Goal: Transaction & Acquisition: Subscribe to service/newsletter

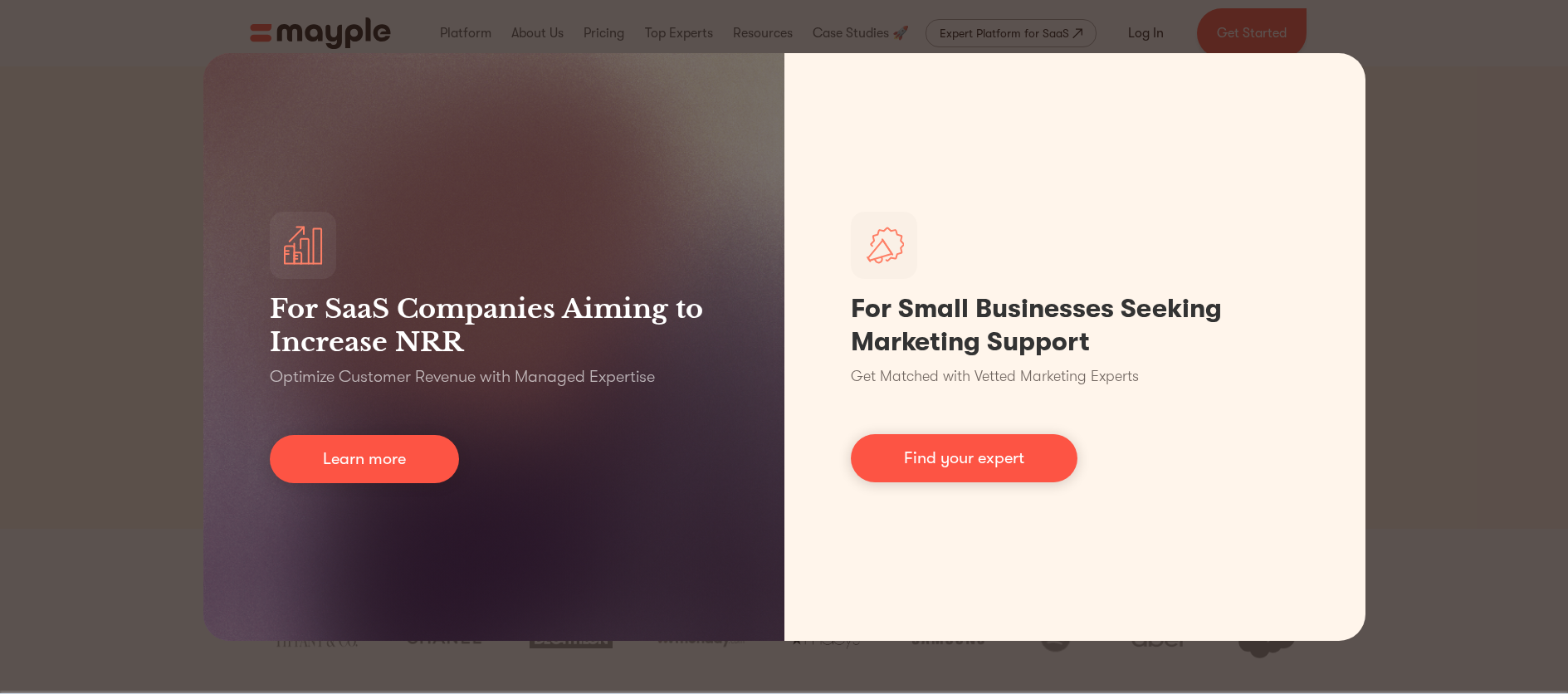
click at [1444, 371] on div "For SaaS Companies Aiming to Increase NRR Optimize Customer Revenue with Manage…" at bounding box center [784, 347] width 1568 height 694
click at [594, 35] on div "For SaaS Companies Aiming to Increase NRR Optimize Customer Revenue with Manage…" at bounding box center [784, 347] width 1568 height 694
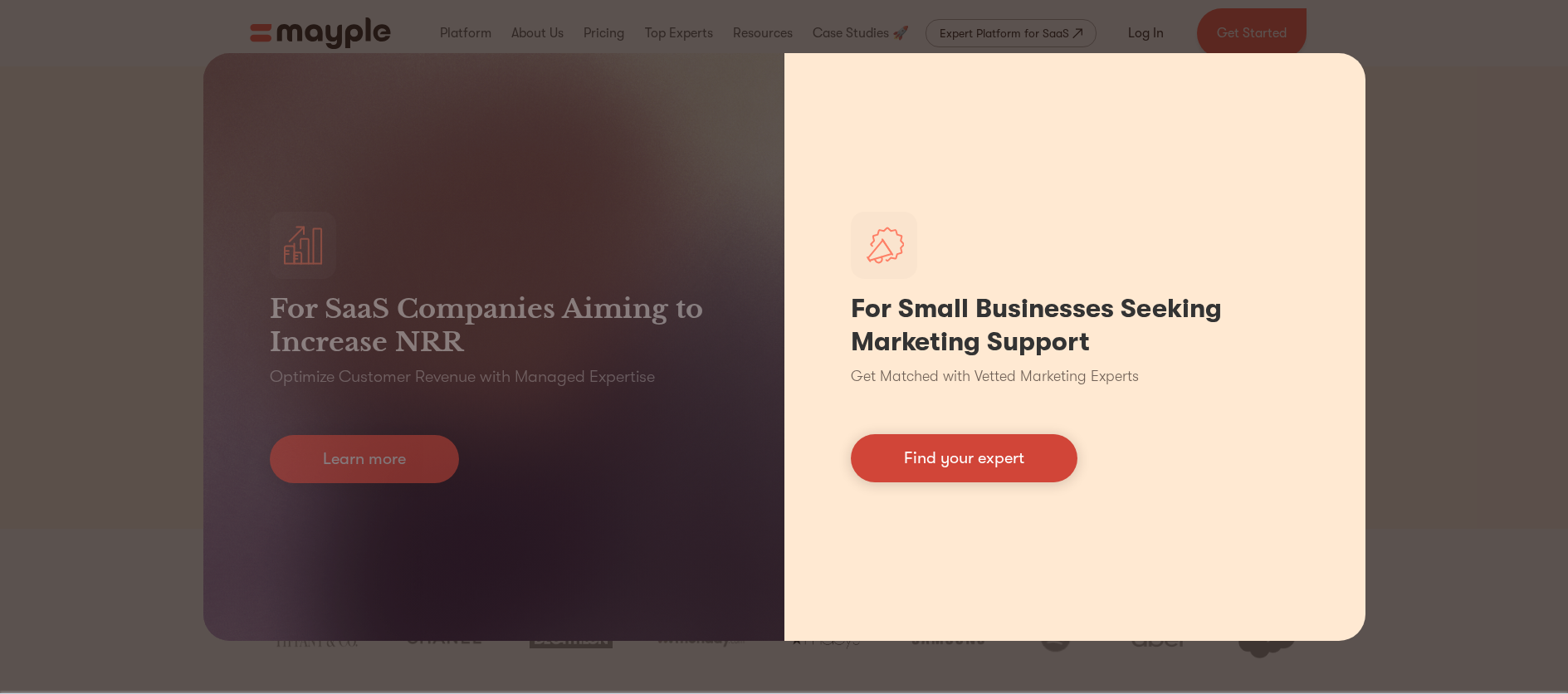
click at [994, 465] on link "Find your expert" at bounding box center [964, 458] width 227 height 48
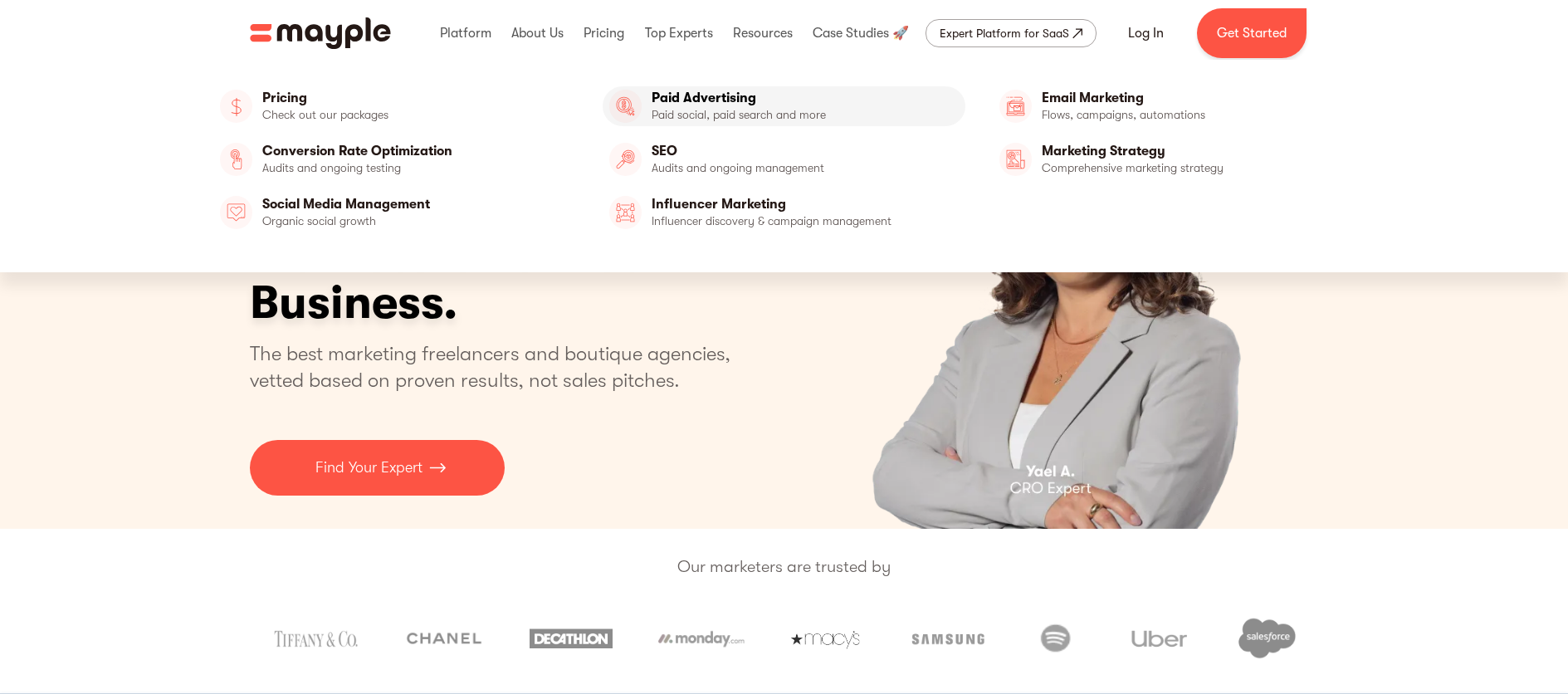
click at [695, 112] on link "Paid Advertising" at bounding box center [784, 106] width 362 height 40
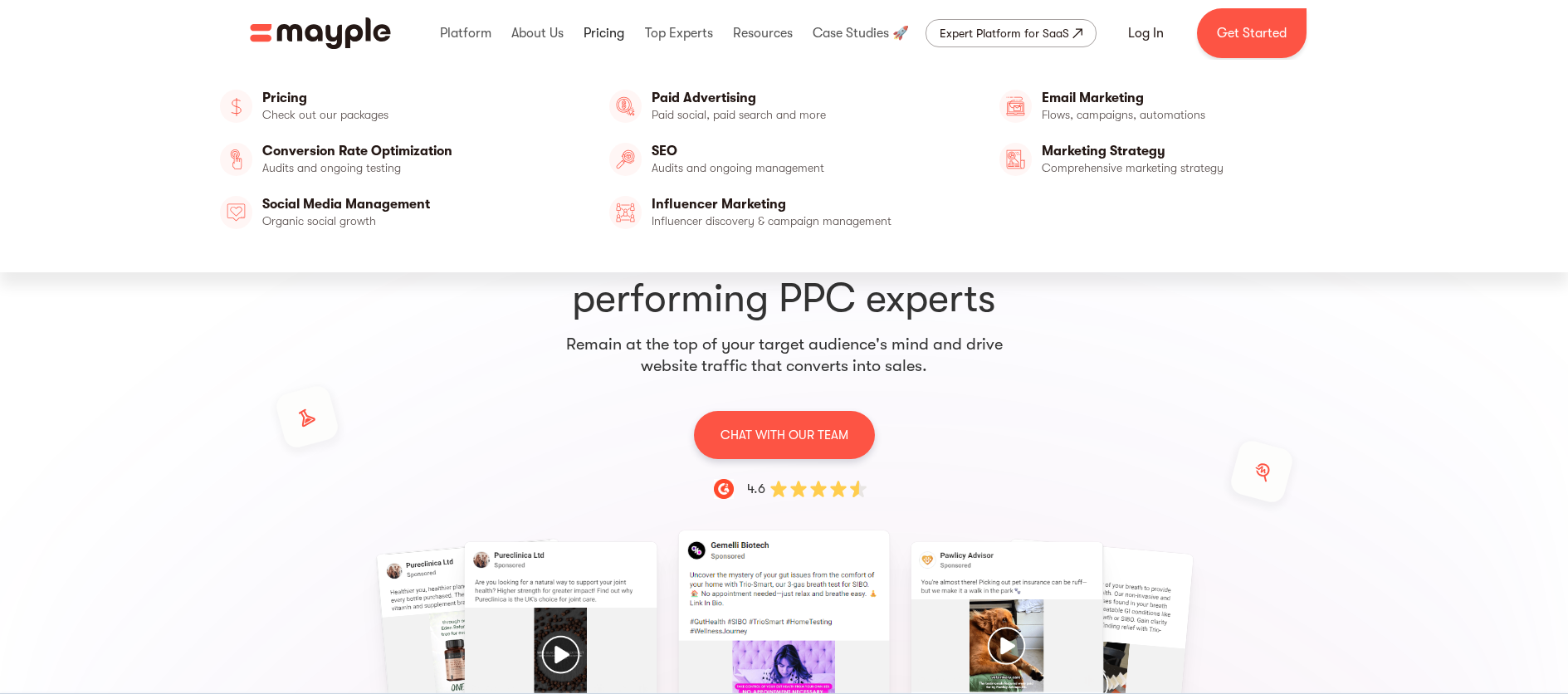
click at [611, 30] on link at bounding box center [603, 33] width 49 height 53
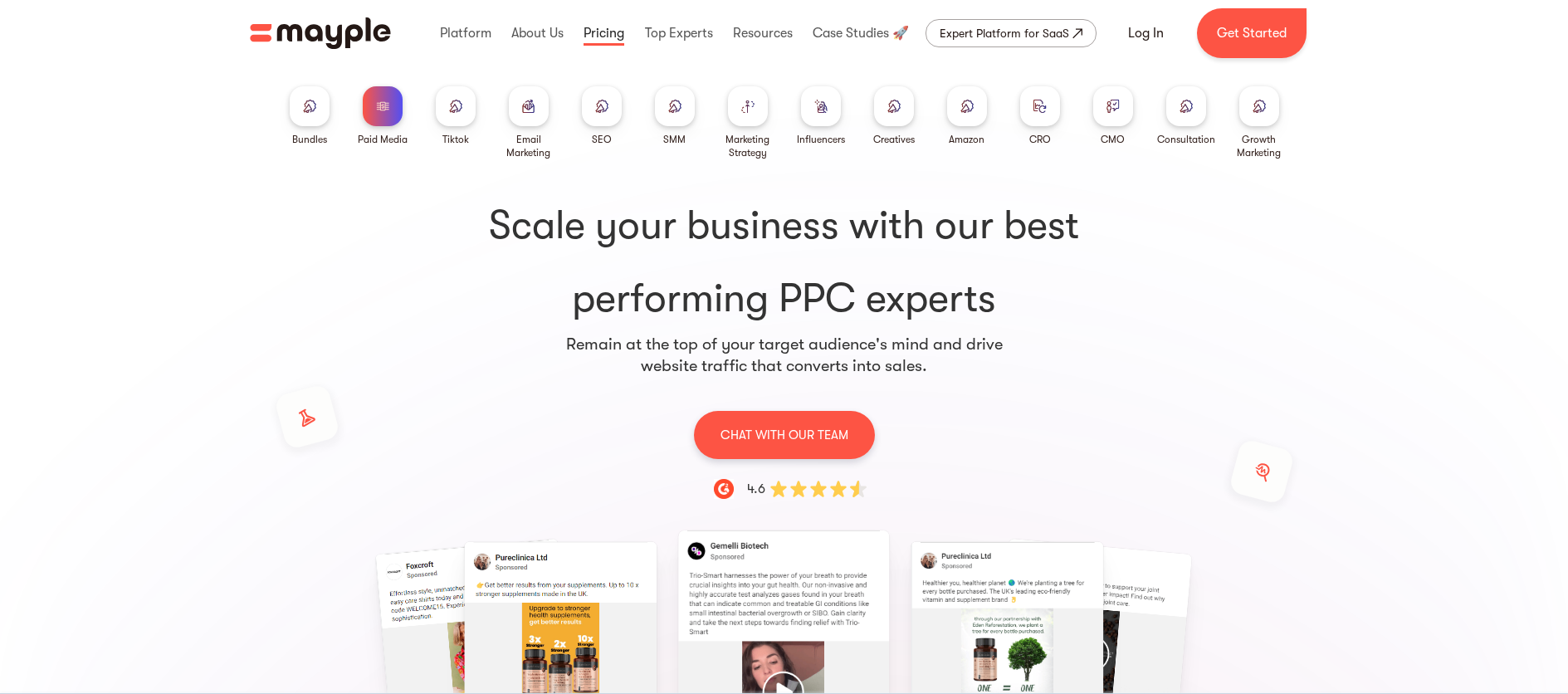
click at [610, 34] on link at bounding box center [603, 33] width 49 height 53
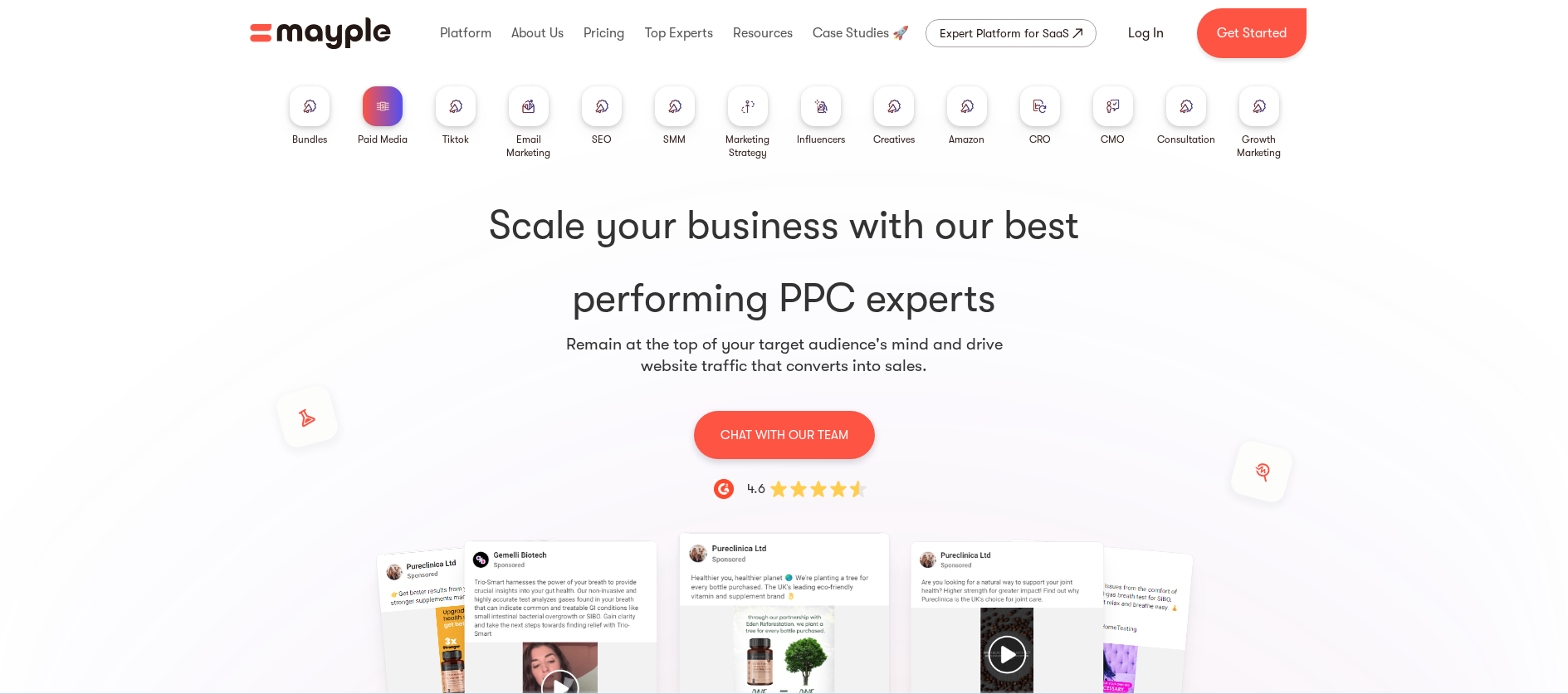
click at [1108, 120] on div at bounding box center [1113, 106] width 40 height 40
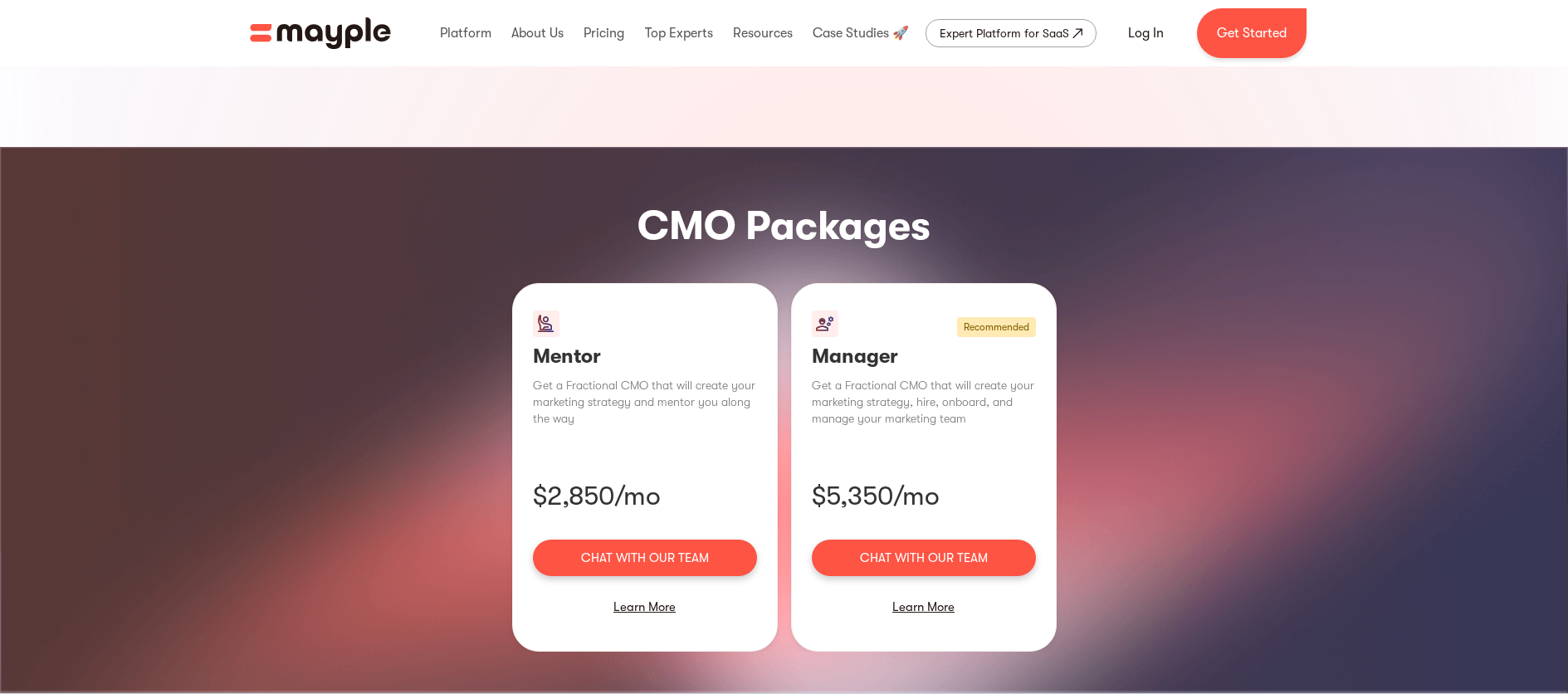
scroll to position [1018, 0]
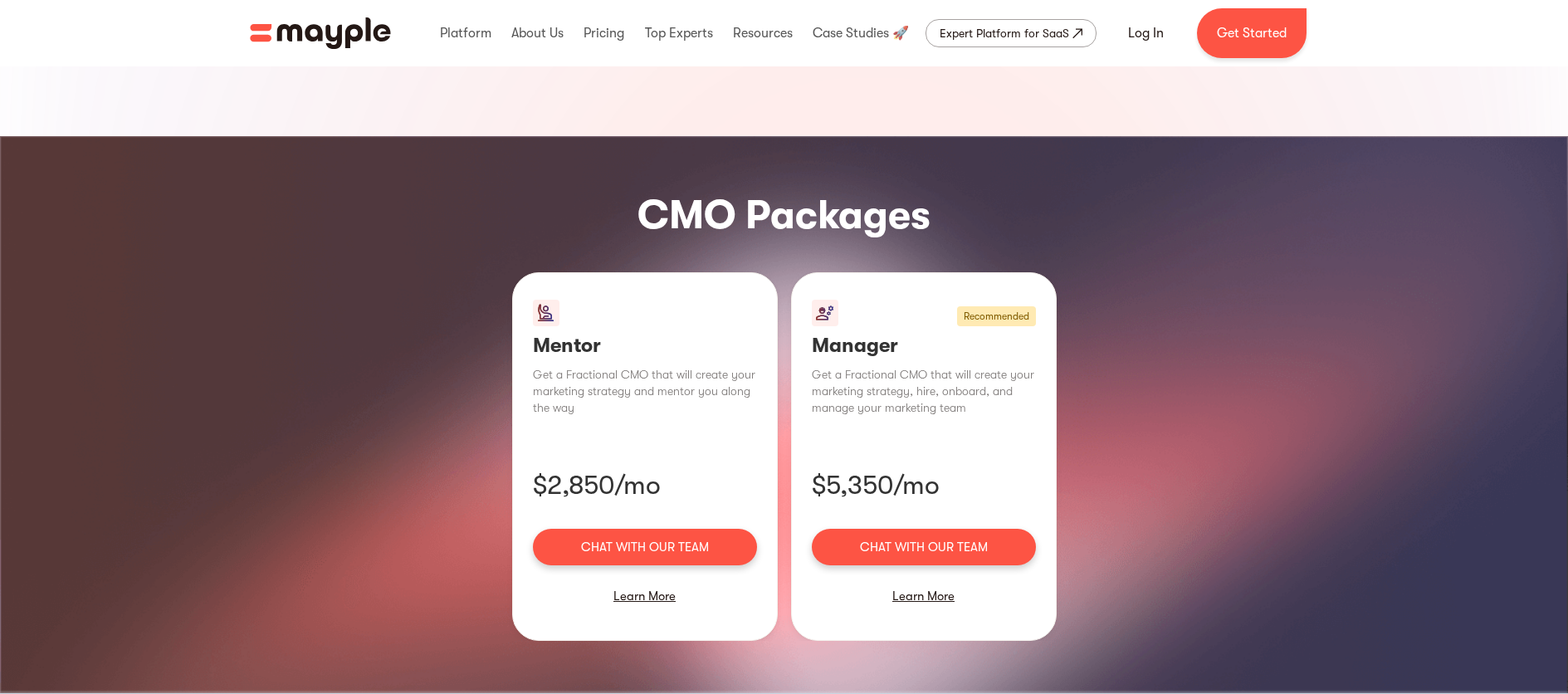
click at [888, 528] on link "Chat with our team" at bounding box center [923, 547] width 224 height 37
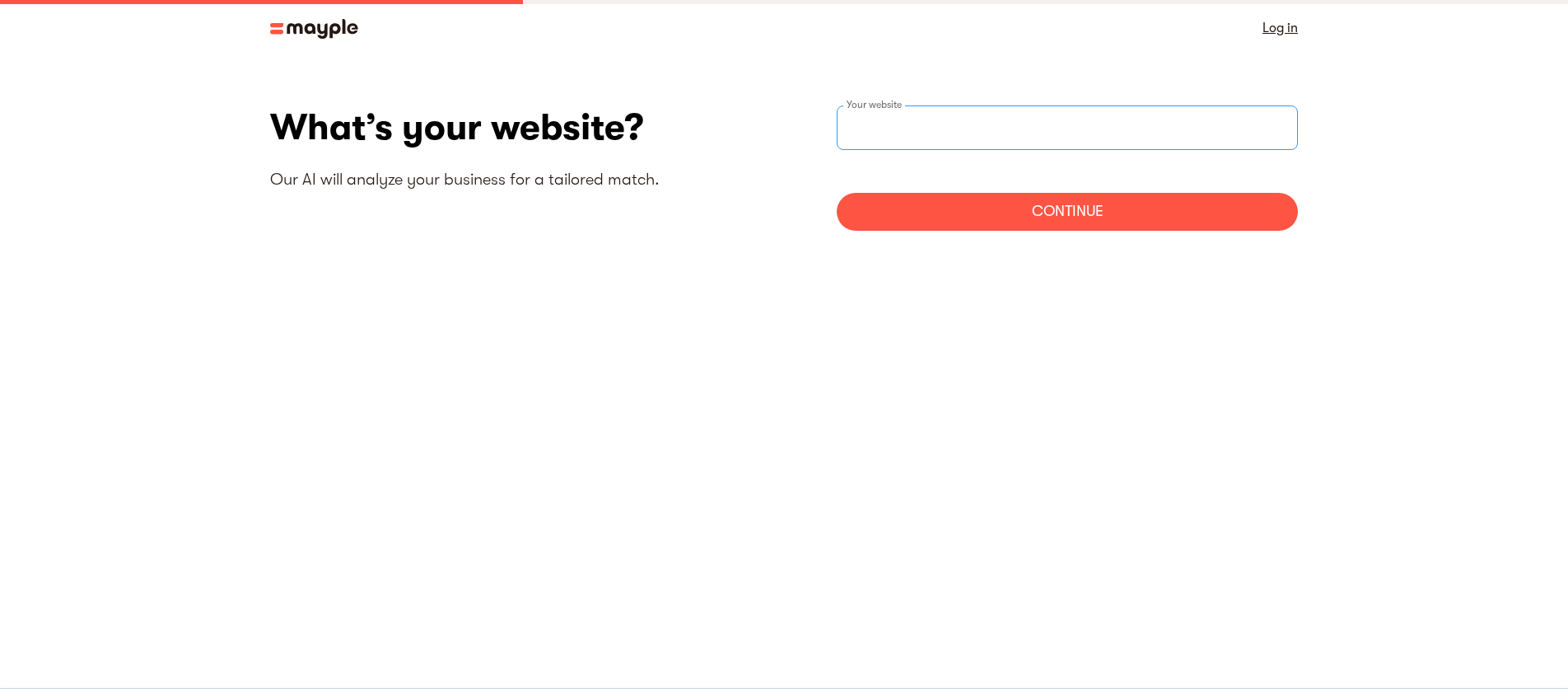
click at [944, 141] on input "websiteStep" at bounding box center [1068, 127] width 461 height 45
type input "[URL][DOMAIN_NAME]"
click at [1062, 223] on div "Continue" at bounding box center [1068, 211] width 461 height 38
